Goal: Task Accomplishment & Management: Manage account settings

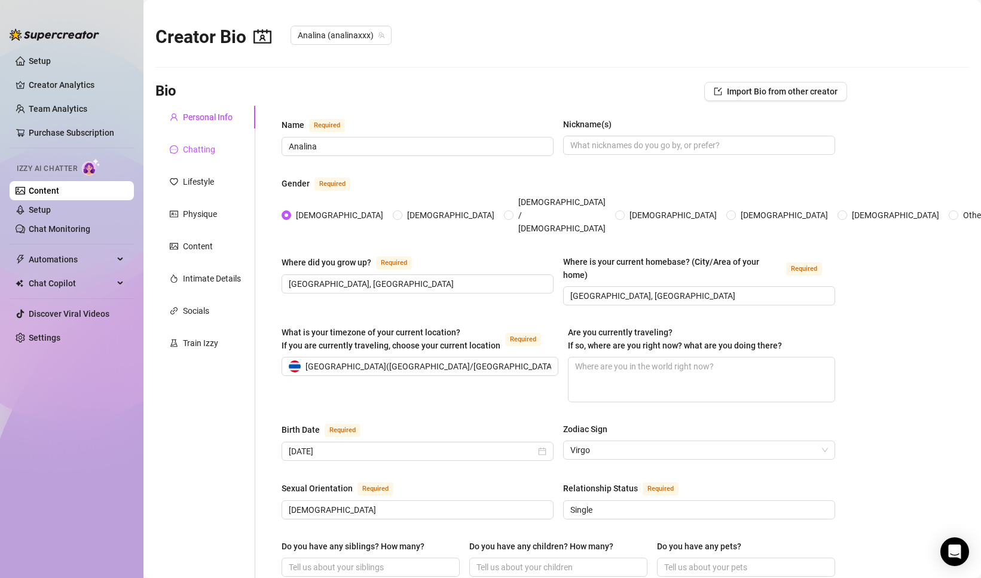
click at [200, 153] on div "Chatting" at bounding box center [199, 149] width 32 height 13
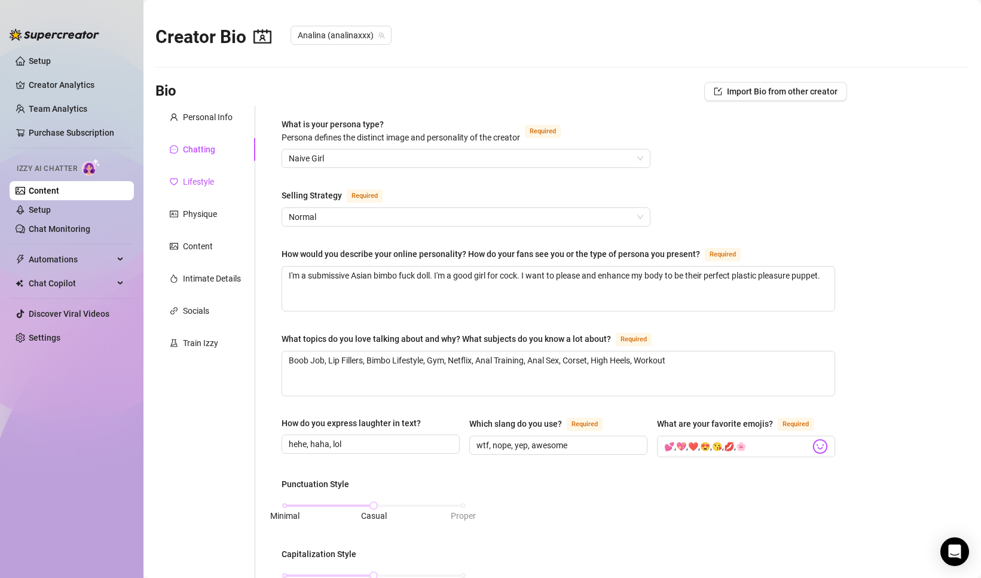
click at [204, 176] on div "Lifestyle" at bounding box center [198, 181] width 31 height 13
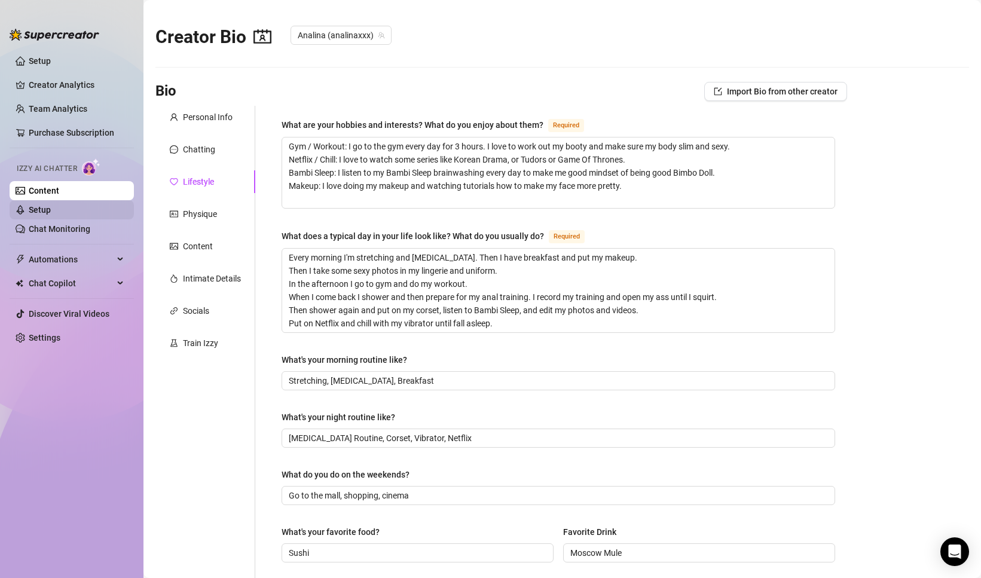
click at [51, 215] on link "Setup" at bounding box center [40, 210] width 22 height 10
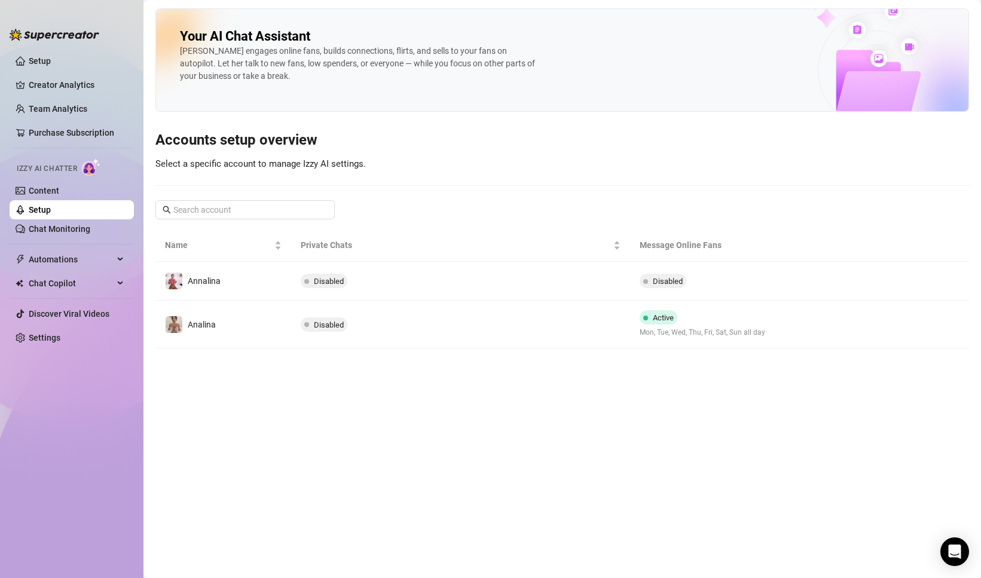
click at [83, 239] on ul "Setup Creator Analytics Team Analytics Purchase Subscription Izzy AI Chatter Co…" at bounding box center [72, 305] width 124 height 516
click at [83, 233] on link "Chat Monitoring" at bounding box center [60, 229] width 62 height 10
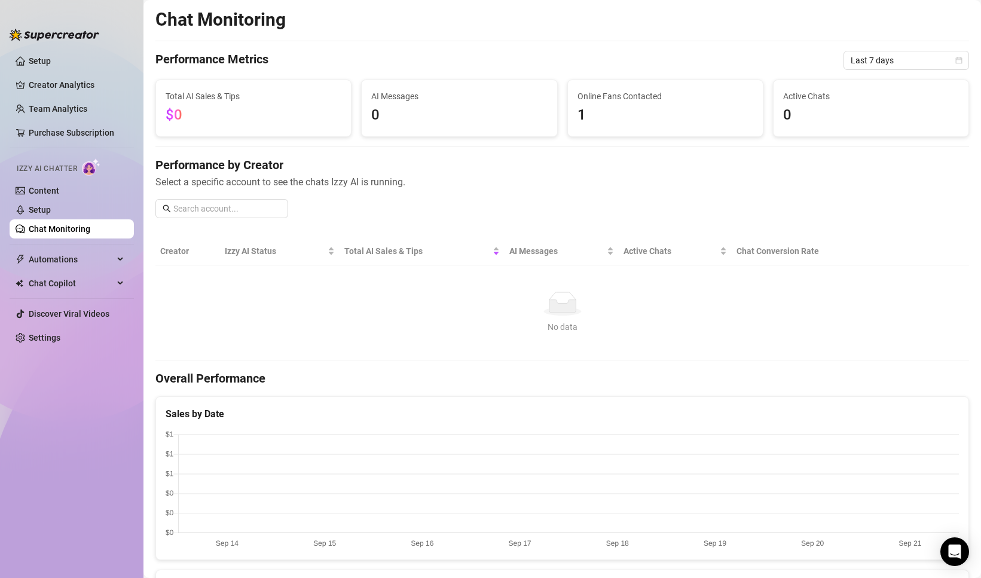
click at [295, 288] on td "No data No data" at bounding box center [562, 313] width 814 height 95
